Goal: Information Seeking & Learning: Learn about a topic

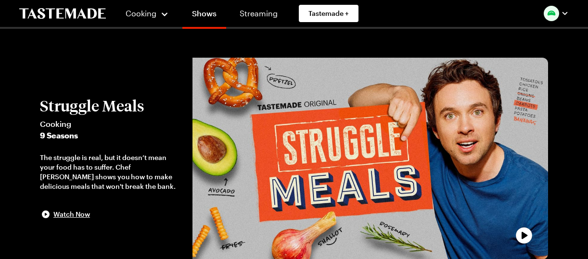
scroll to position [235, 0]
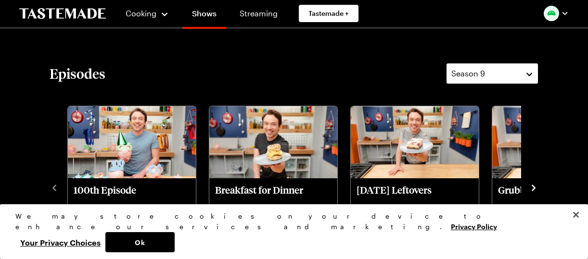
click at [528, 73] on button "Season 9" at bounding box center [492, 73] width 92 height 21
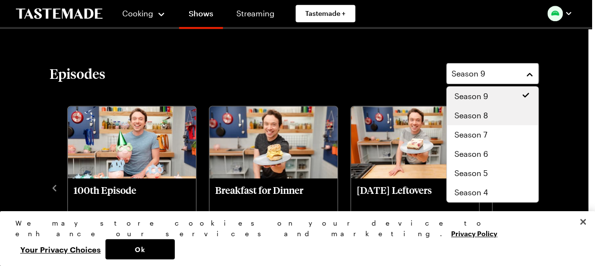
click at [472, 114] on span "Season 8" at bounding box center [471, 116] width 34 height 12
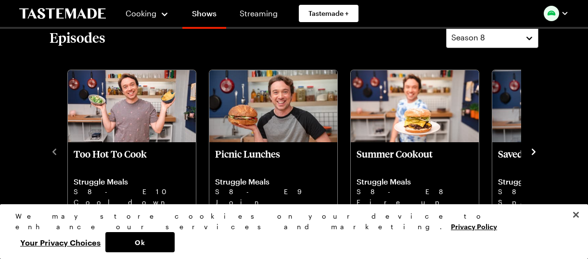
scroll to position [274, 0]
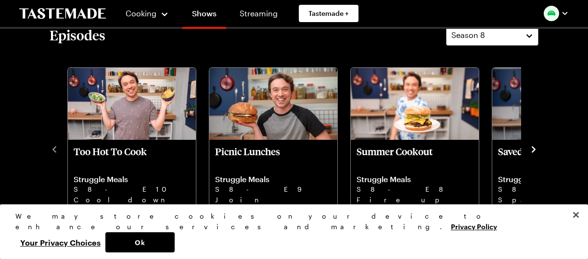
click at [534, 147] on icon "navigate to next item" at bounding box center [534, 150] width 10 height 10
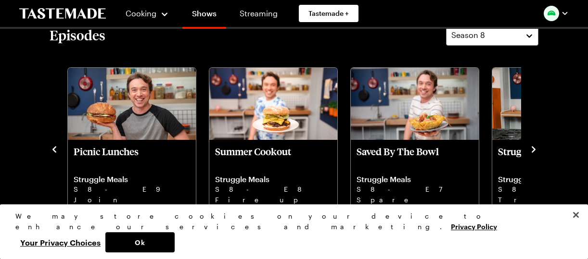
click at [534, 147] on icon "navigate to next item" at bounding box center [534, 150] width 10 height 10
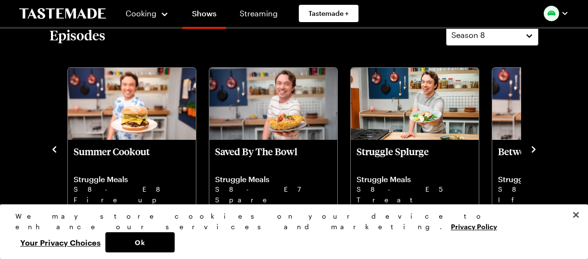
click at [534, 147] on icon "navigate to next item" at bounding box center [534, 150] width 10 height 10
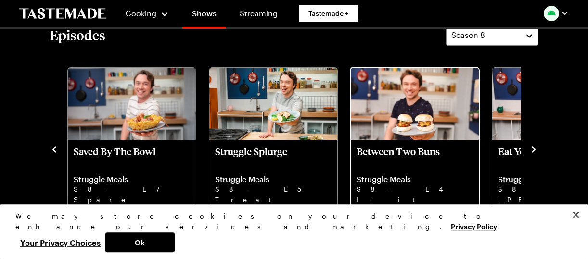
click at [404, 171] on link "Between Two Buns Struggle Meals S8 - E4 If it looks like a burger, and tastes l…" at bounding box center [414, 186] width 116 height 80
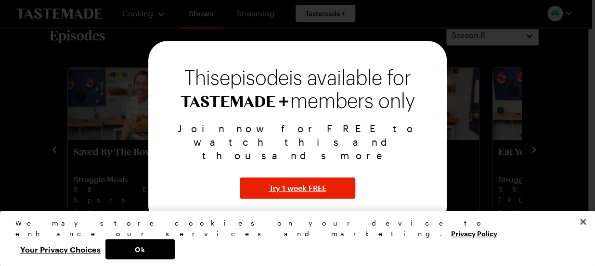
click at [465, 112] on div at bounding box center [297, 133] width 595 height 266
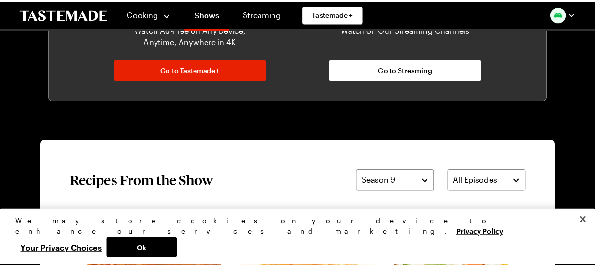
scroll to position [660, 0]
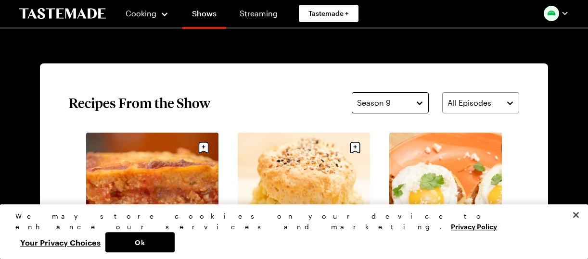
click at [421, 102] on button "Season 9" at bounding box center [390, 102] width 77 height 21
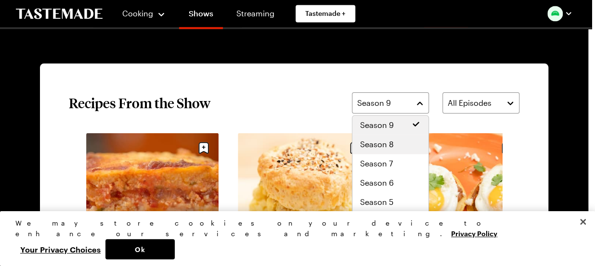
click at [388, 141] on span "Season 8" at bounding box center [377, 145] width 34 height 12
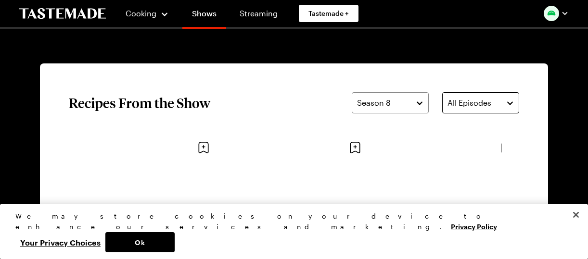
click at [510, 102] on button "All Episodes" at bounding box center [480, 102] width 77 height 21
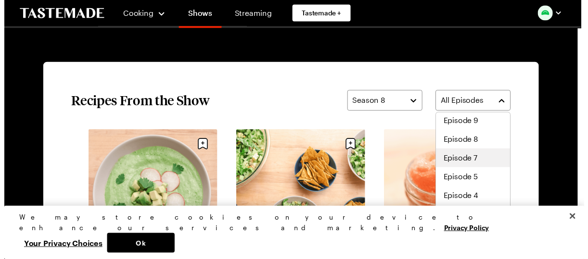
scroll to position [40, 0]
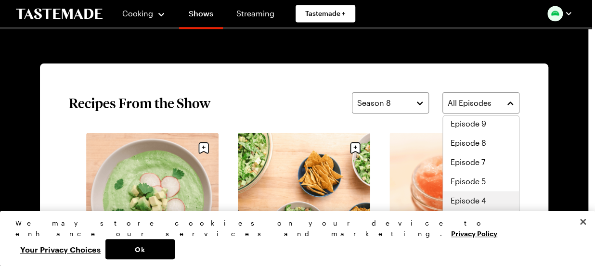
click at [481, 202] on span "Episode 4" at bounding box center [468, 201] width 36 height 12
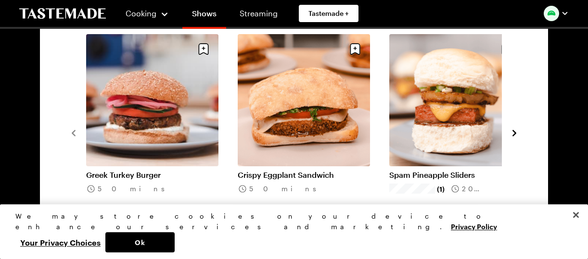
scroll to position [763, 0]
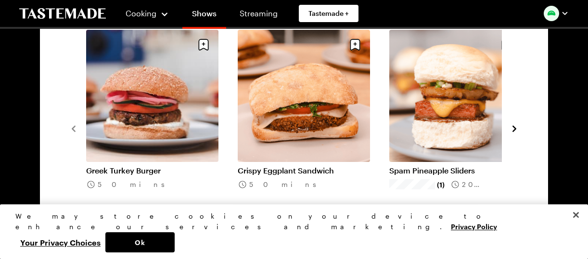
click at [439, 166] on link "Spam Pineapple Sliders" at bounding box center [455, 171] width 132 height 10
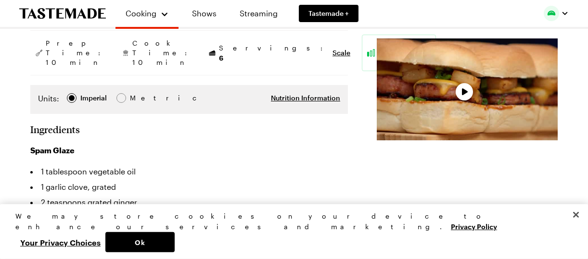
type textarea "x"
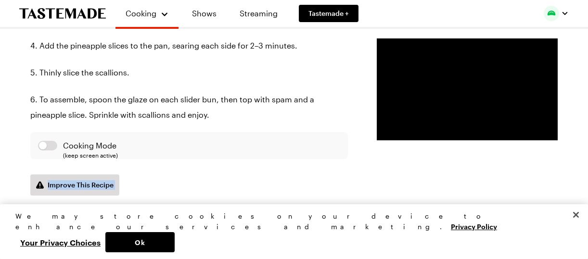
scroll to position [1049, 0]
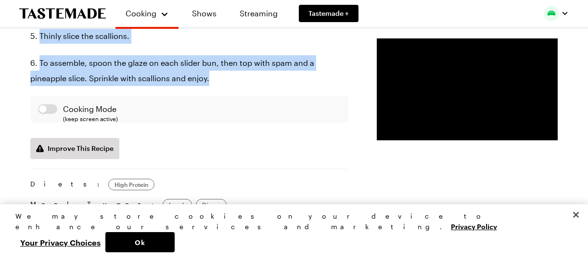
drag, startPoint x: 31, startPoint y: 104, endPoint x: 275, endPoint y: 108, distance: 243.9
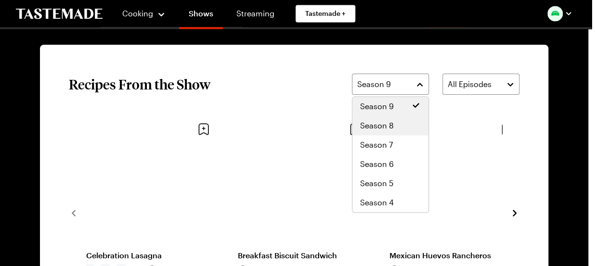
click at [383, 127] on span "Season 8" at bounding box center [377, 126] width 34 height 12
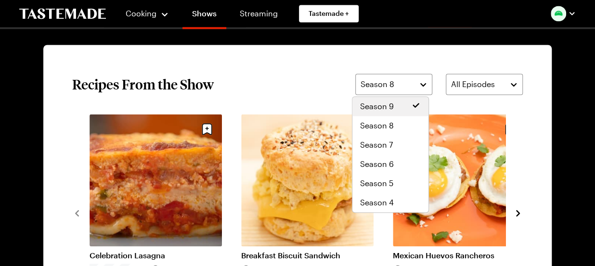
scroll to position [679, 0]
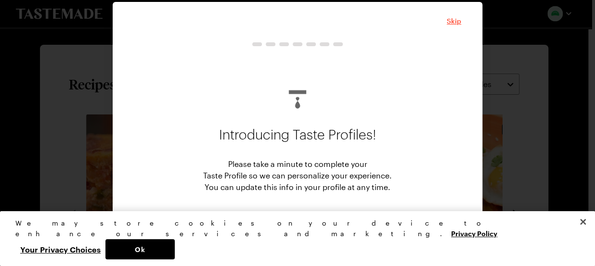
click at [454, 22] on span "Skip" at bounding box center [453, 21] width 14 height 10
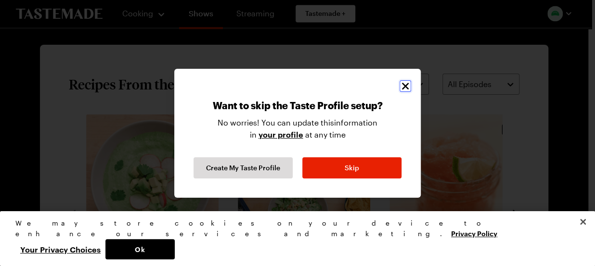
click at [405, 88] on icon "Close" at bounding box center [405, 86] width 12 height 12
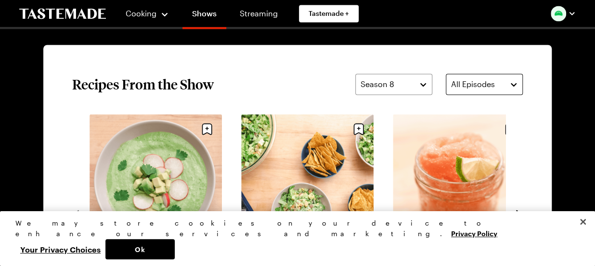
click at [491, 82] on div "All Episodes" at bounding box center [477, 84] width 52 height 12
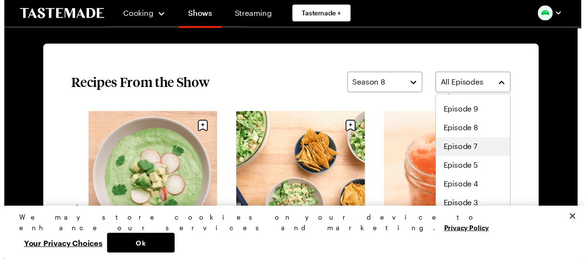
scroll to position [35, 0]
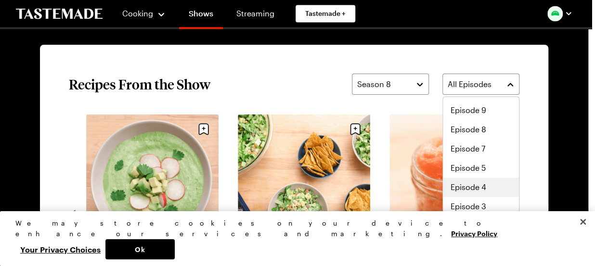
click at [466, 188] on span "Episode 4" at bounding box center [468, 187] width 36 height 12
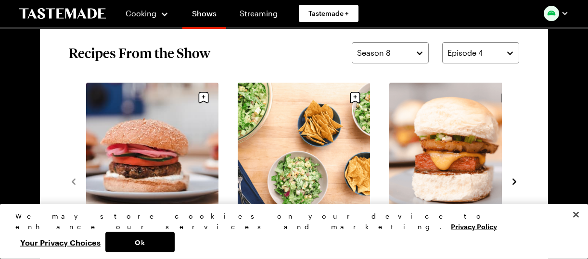
scroll to position [713, 0]
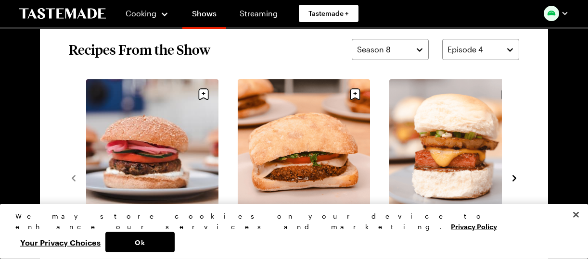
click at [539, 195] on section "Recipes From the Show Season 8 Episode 4 Greek Turkey Burger 50 mins Crispy Egg…" at bounding box center [294, 177] width 508 height 335
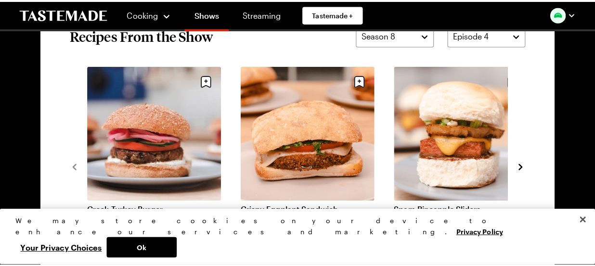
scroll to position [729, 0]
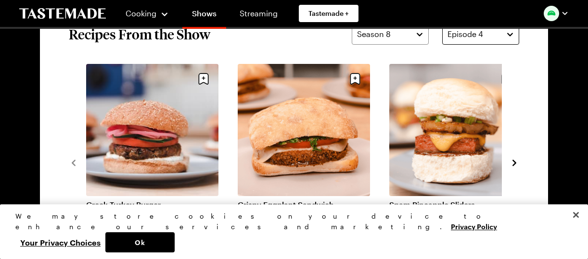
click at [511, 35] on button "Episode 4" at bounding box center [480, 34] width 77 height 21
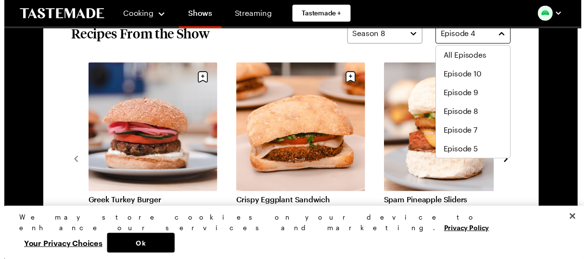
scroll to position [19, 0]
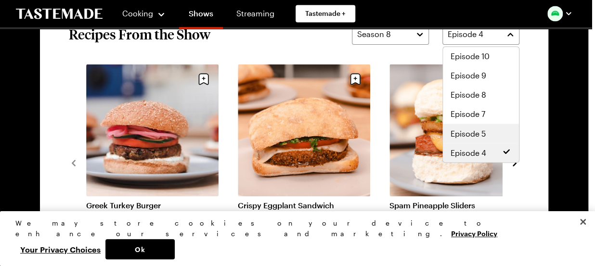
click at [469, 132] on span "Episode 5" at bounding box center [467, 133] width 35 height 12
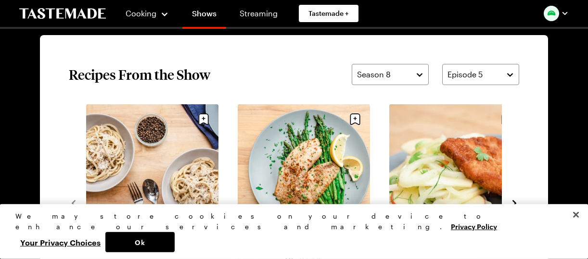
scroll to position [687, 0]
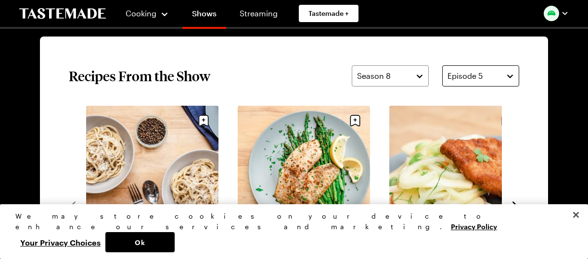
click at [508, 76] on button "Episode 5" at bounding box center [480, 75] width 77 height 21
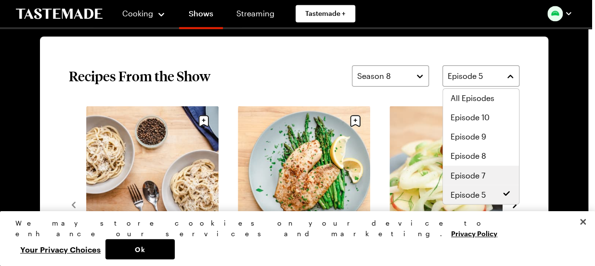
click at [467, 173] on span "Episode 7" at bounding box center [467, 175] width 35 height 12
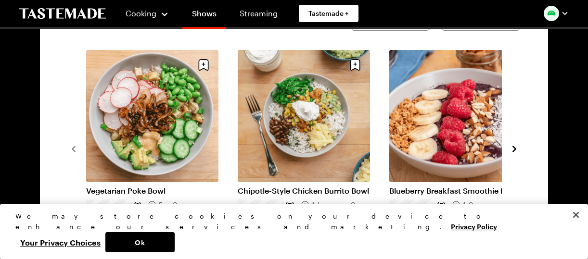
scroll to position [743, 0]
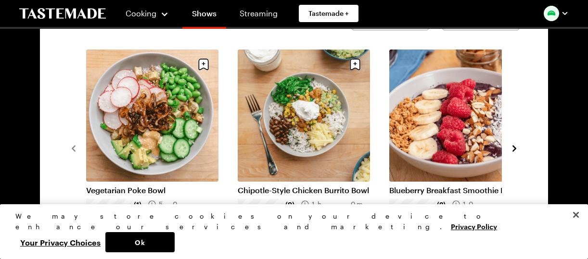
click at [441, 191] on link "Blueberry Breakfast Smoothie Bowl" at bounding box center [455, 191] width 132 height 10
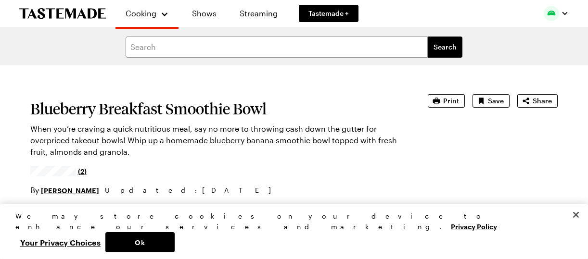
type textarea "x"
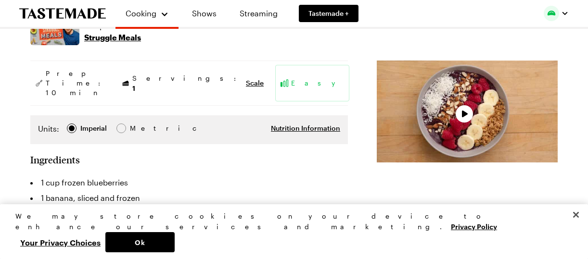
scroll to position [191, 0]
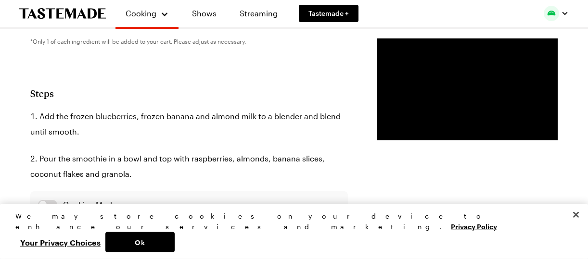
scroll to position [500, 0]
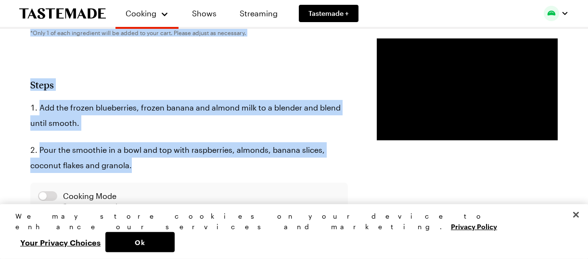
drag, startPoint x: 32, startPoint y: 98, endPoint x: 232, endPoint y: 147, distance: 206.2
click at [232, 147] on article "Blueberry Breakfast Smoothie Bowl When you’re craving a quick nutritious meal, …" at bounding box center [293, 87] width 527 height 986
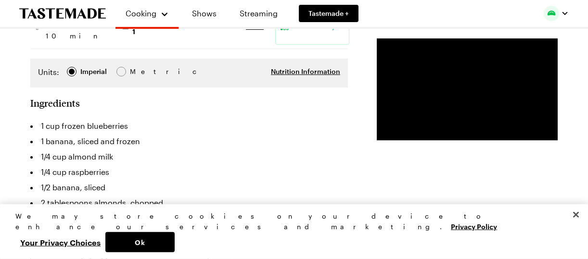
scroll to position [246, 0]
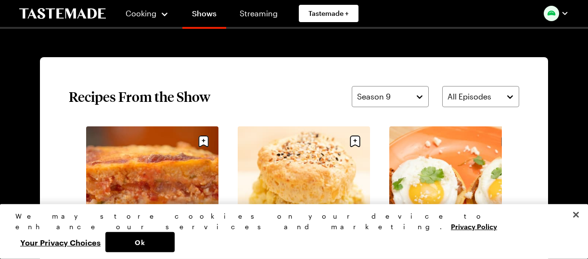
scroll to position [664, 0]
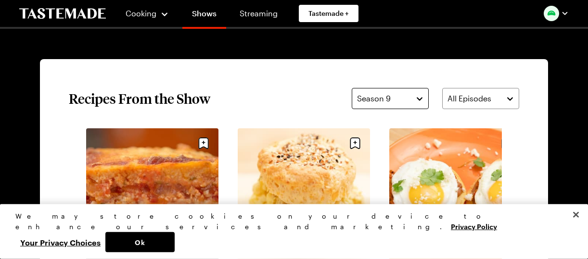
click at [419, 102] on button "Season 9" at bounding box center [390, 98] width 77 height 21
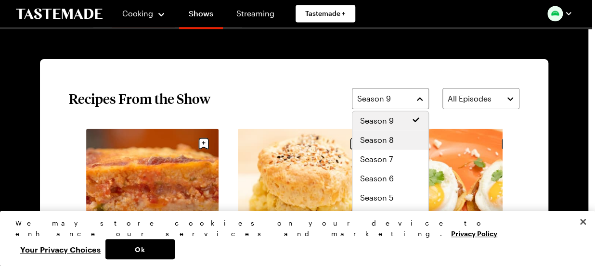
click at [390, 138] on span "Season 8" at bounding box center [377, 140] width 34 height 12
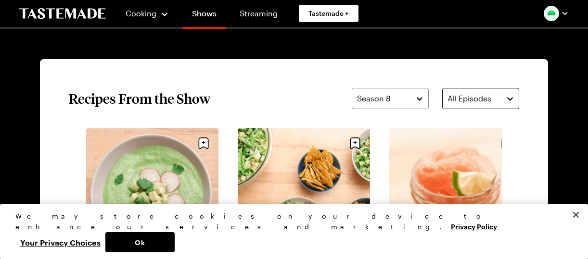
click at [510, 99] on button "All Episodes" at bounding box center [480, 98] width 77 height 21
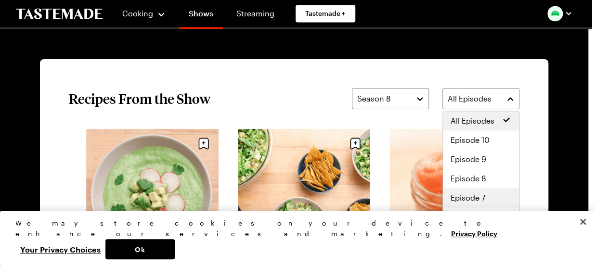
click at [471, 199] on span "Episode 7" at bounding box center [467, 198] width 35 height 12
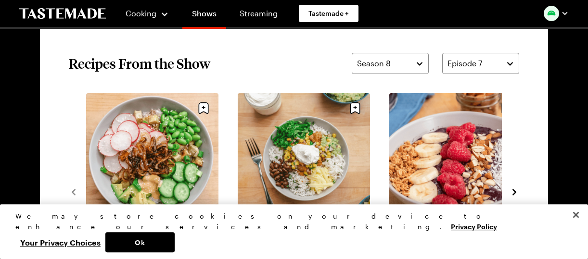
scroll to position [722, 0]
